Goal: Navigation & Orientation: Find specific page/section

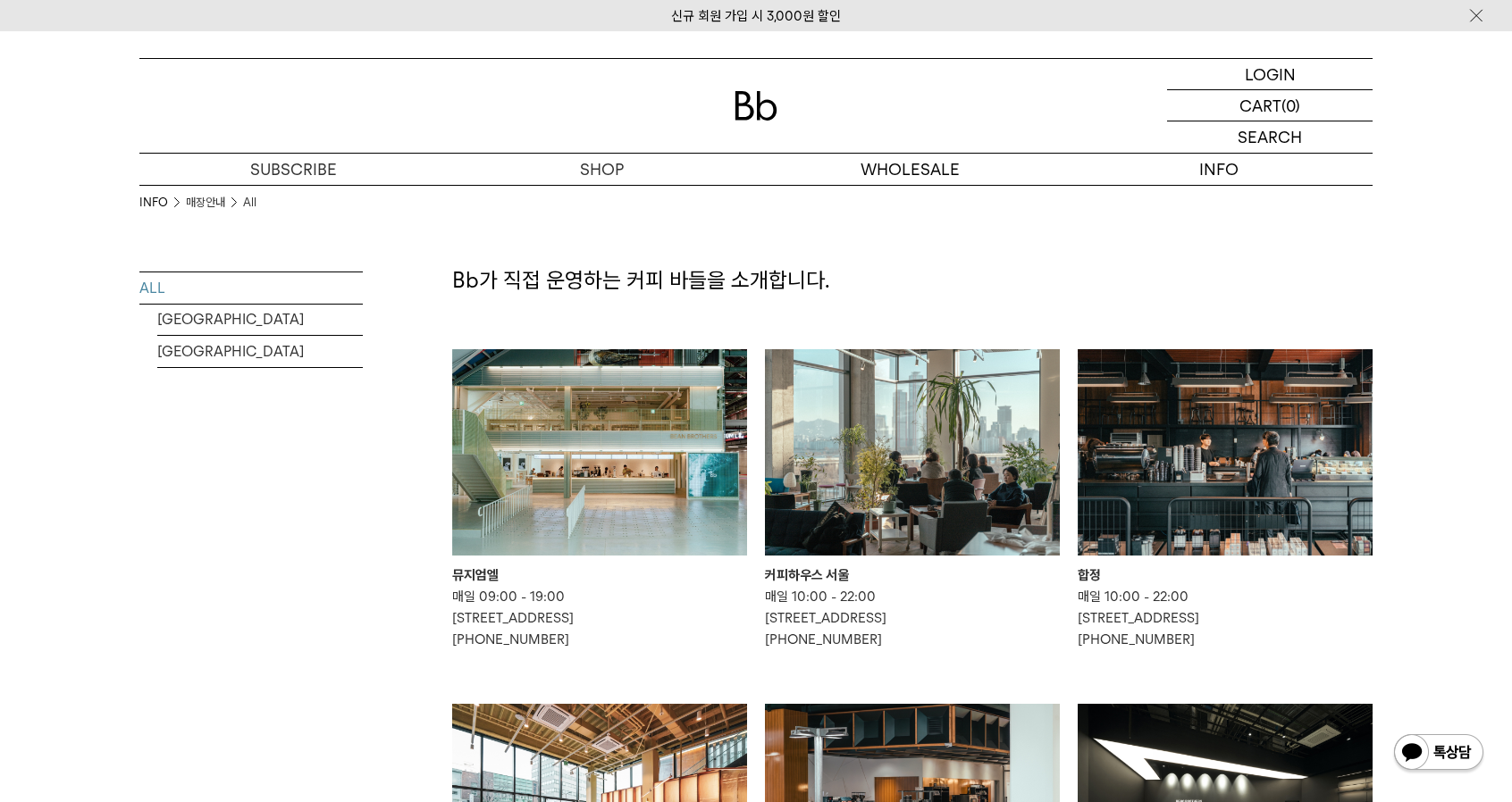
click at [1108, 487] on img at bounding box center [1225, 452] width 295 height 206
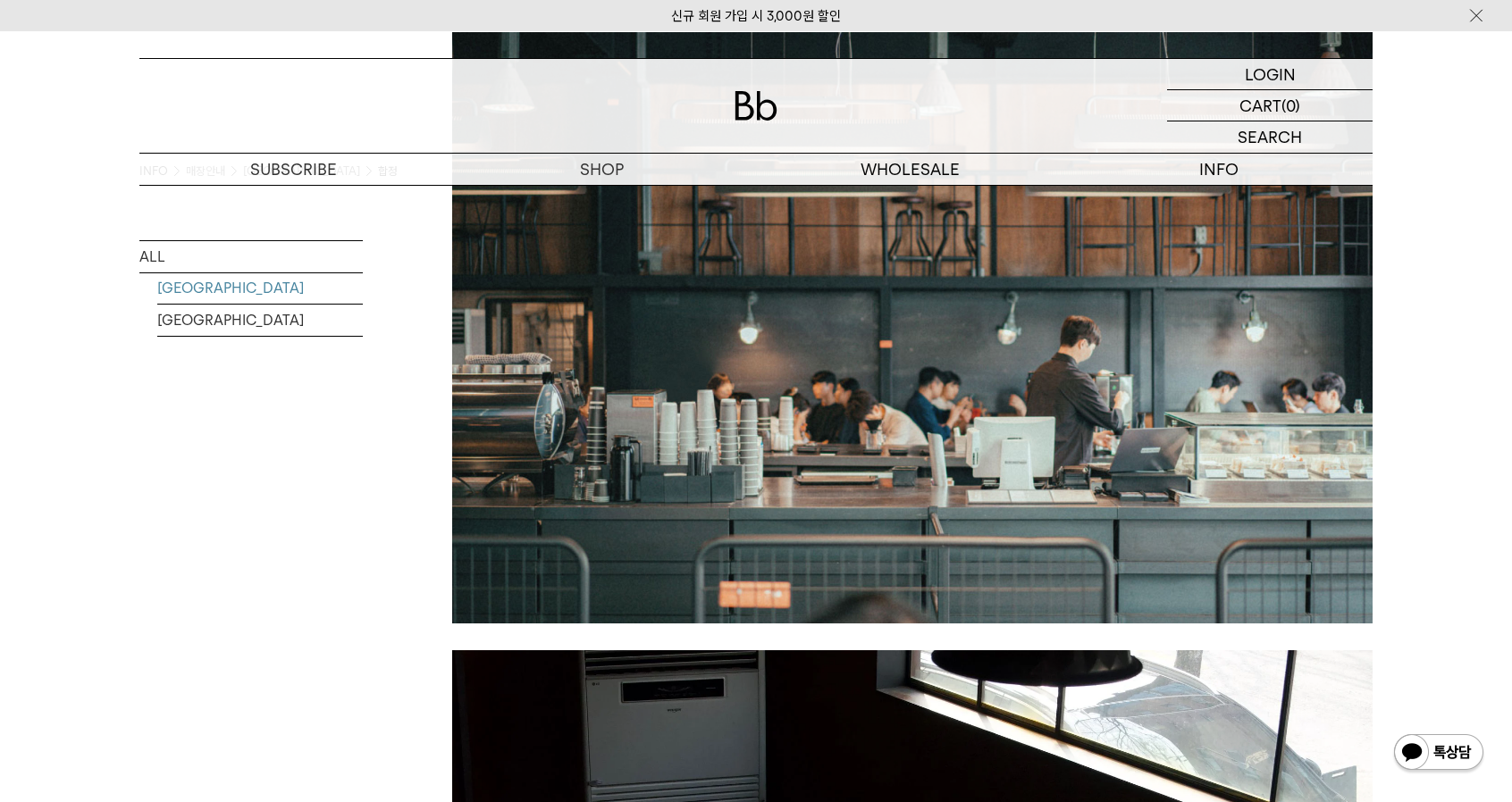
scroll to position [708, 0]
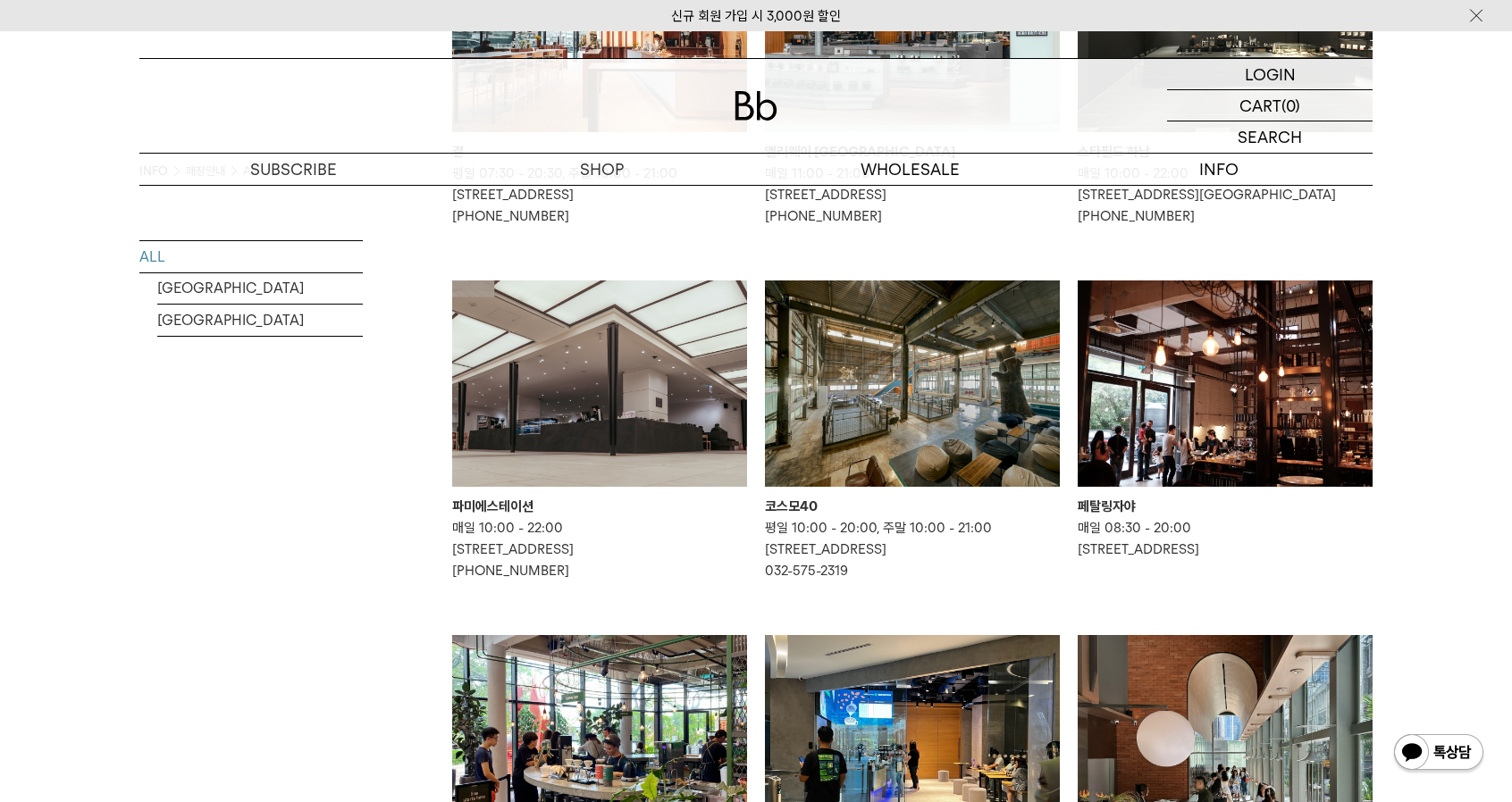
scroll to position [783, 0]
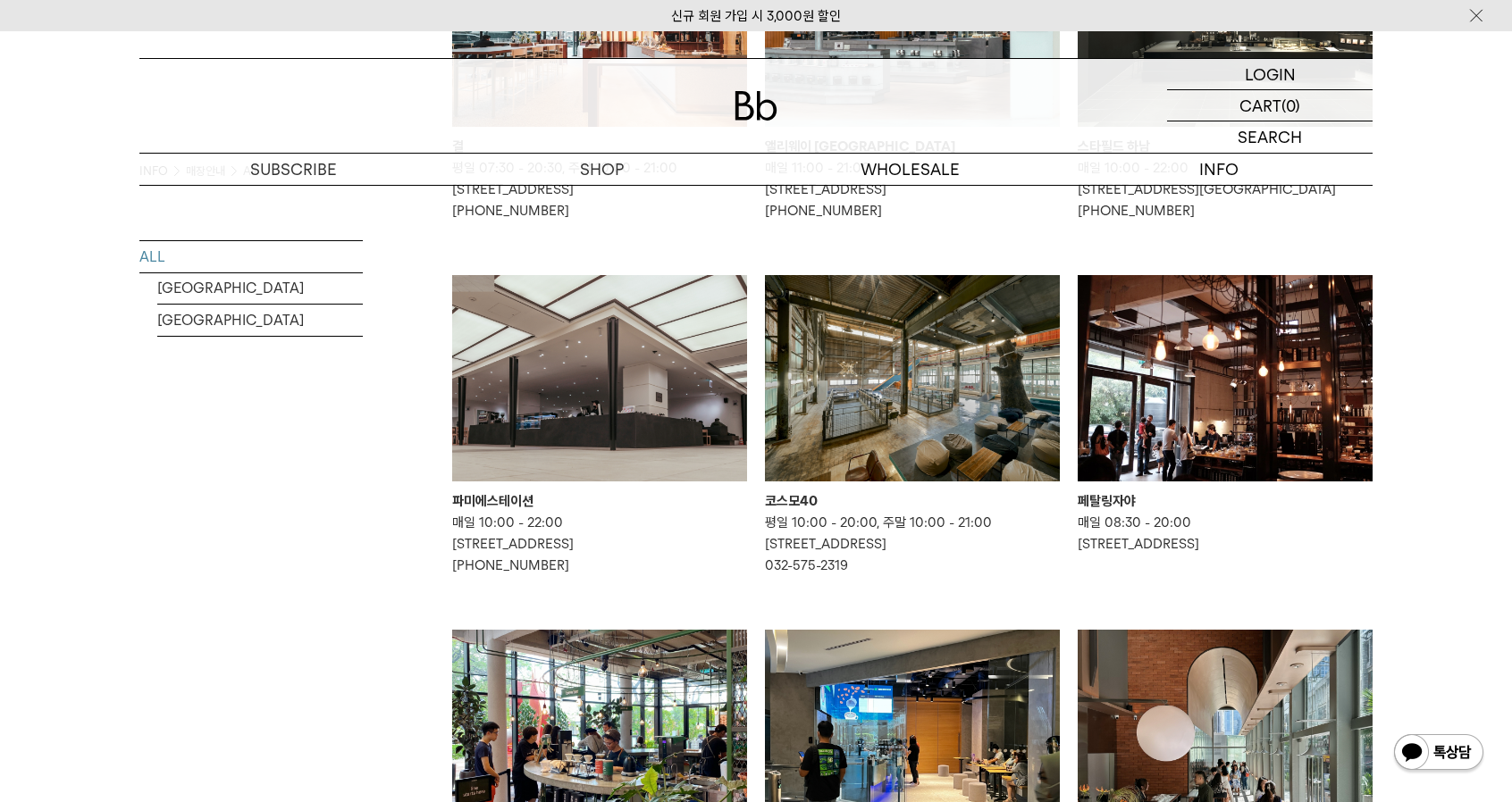
click at [913, 441] on img at bounding box center [912, 378] width 295 height 206
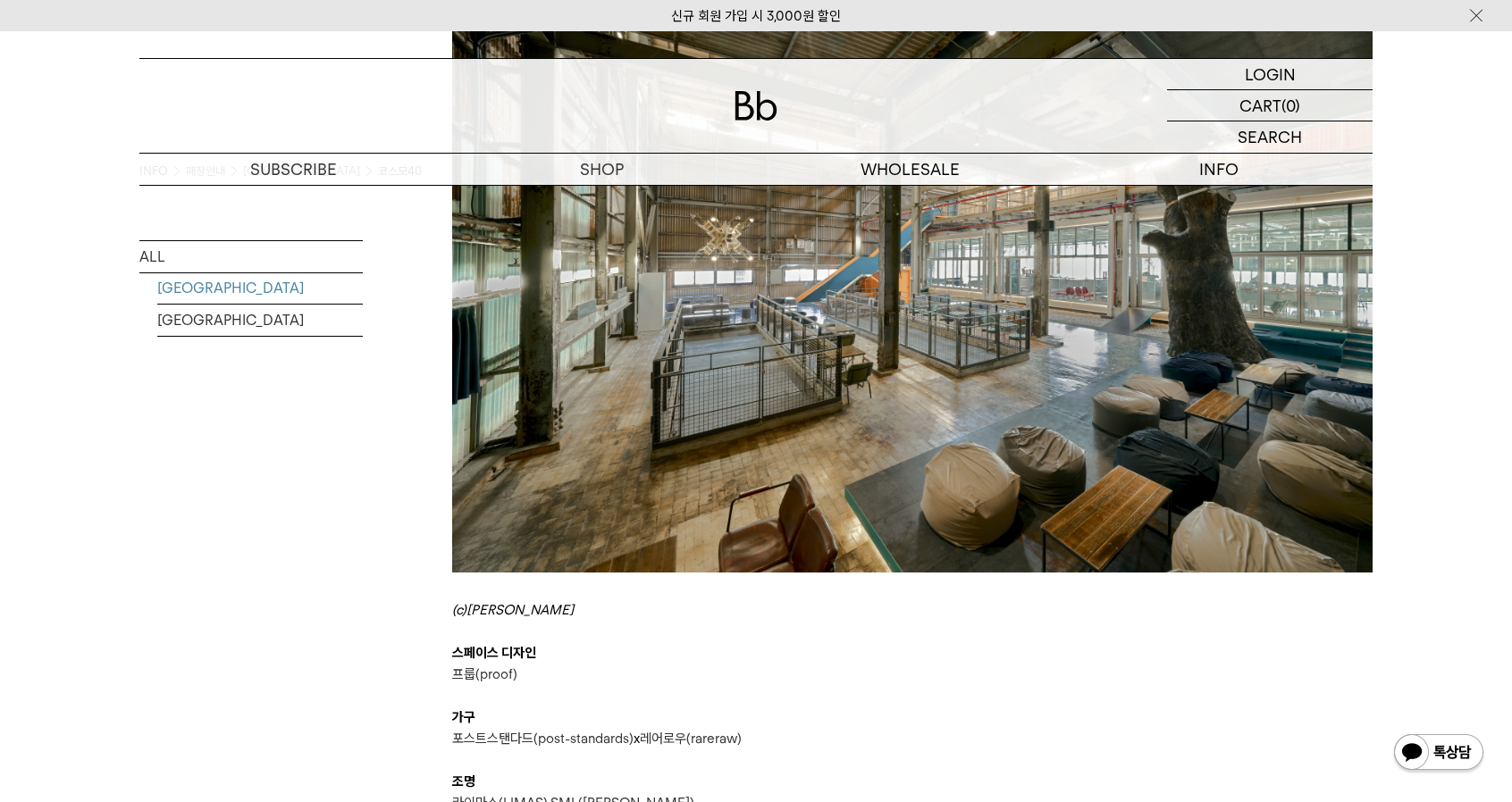
scroll to position [767, 0]
